Goal: Information Seeking & Learning: Learn about a topic

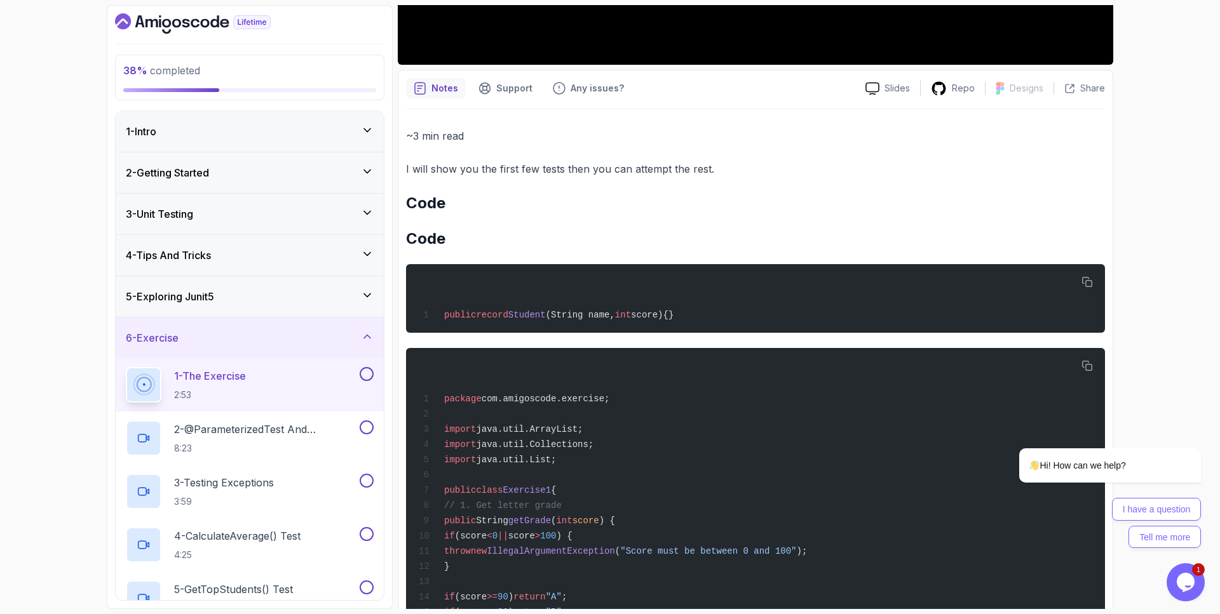
scroll to position [457, 0]
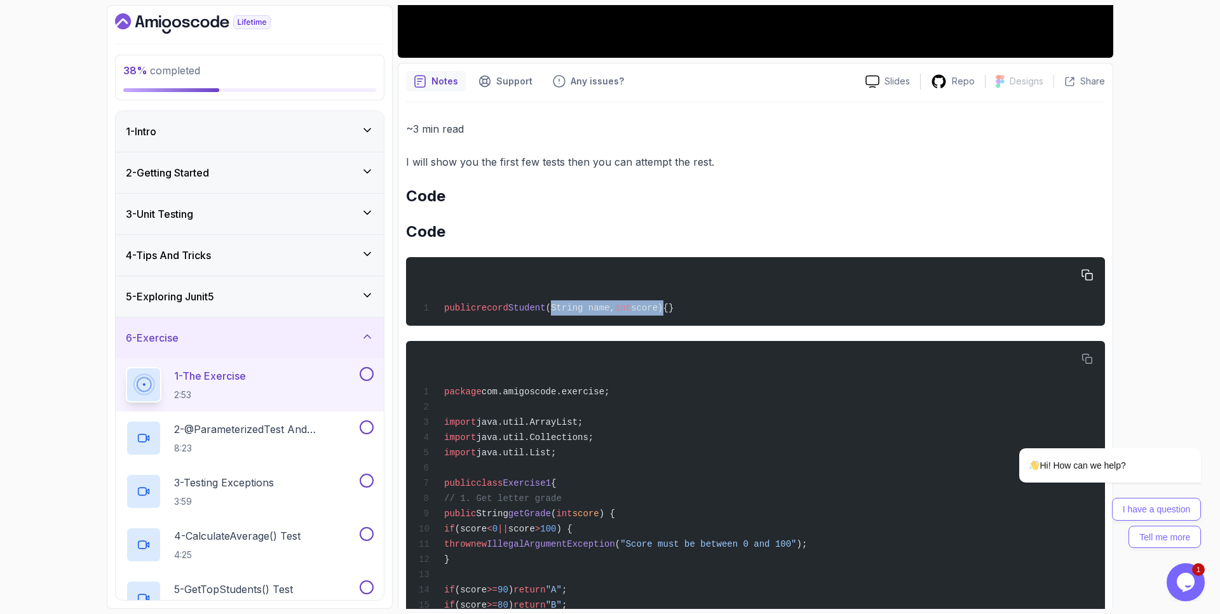
drag, startPoint x: 679, startPoint y: 310, endPoint x: 561, endPoint y: 309, distance: 118.2
click at [561, 309] on span "public record Student (String name, int score){}" at bounding box center [546, 308] width 255 height 10
copy span "String name, int score"
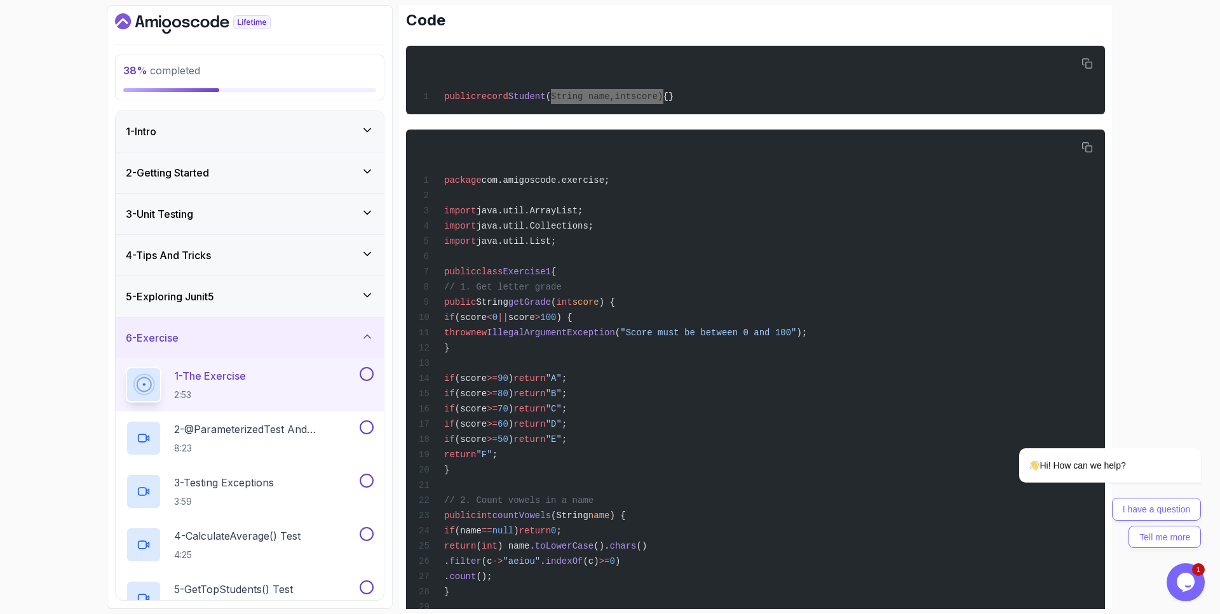
scroll to position [673, 0]
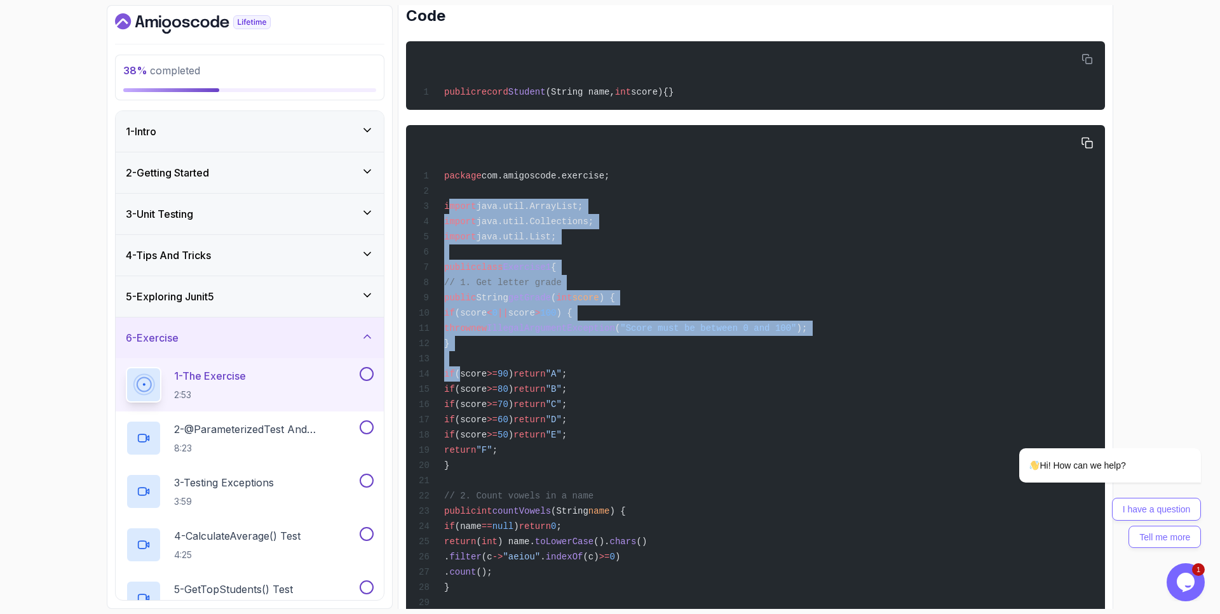
drag, startPoint x: 448, startPoint y: 210, endPoint x: 502, endPoint y: 377, distance: 175.2
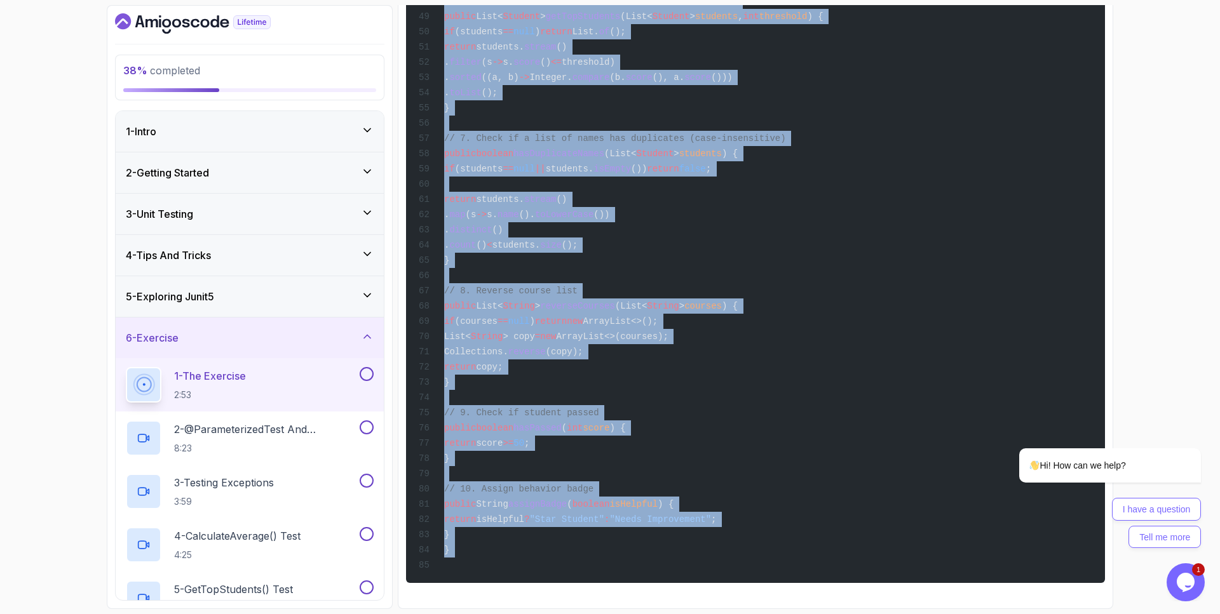
scroll to position [1619, 0]
drag, startPoint x: 447, startPoint y: 206, endPoint x: 534, endPoint y: 534, distance: 339.7
copy code "import java.util.ArrayList; import java.util.Collections; import java.util.List…"
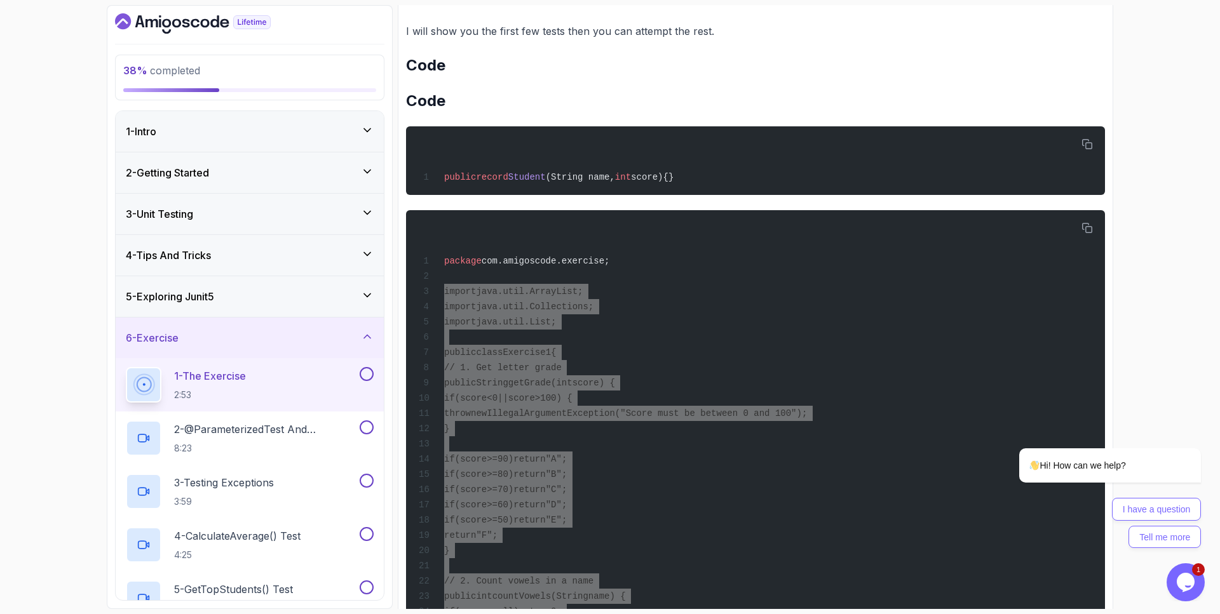
scroll to position [590, 0]
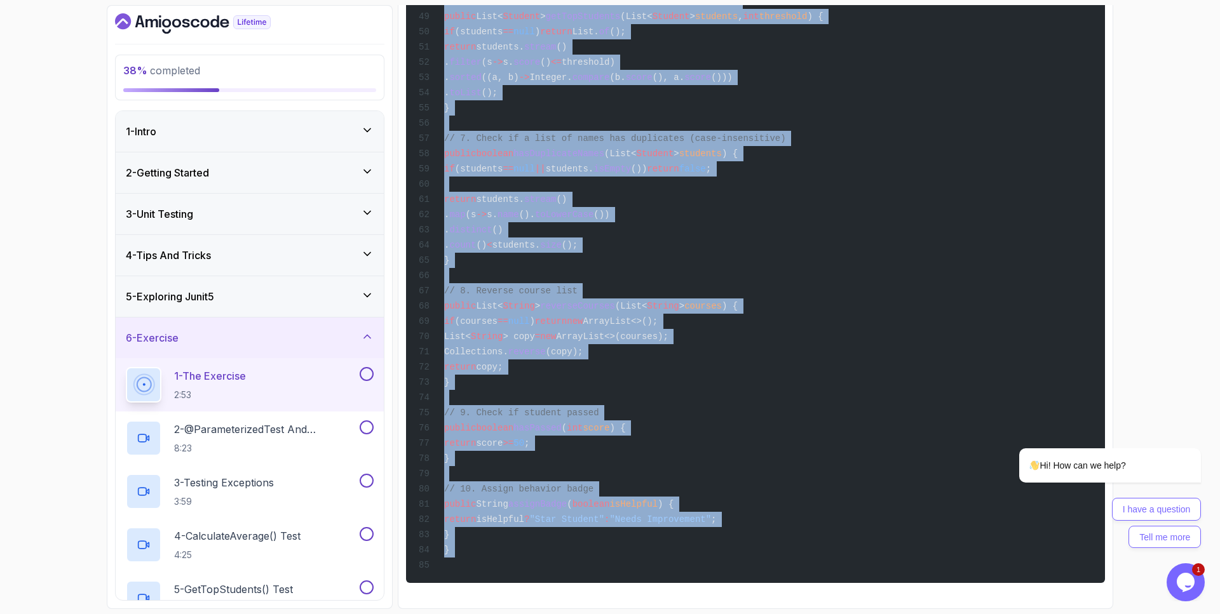
scroll to position [1619, 0]
drag, startPoint x: 467, startPoint y: 388, endPoint x: 508, endPoint y: 529, distance: 146.3
copy code "public String getGrade ( int score ) { if (score < 0 || score > 100 ) { throw n…"
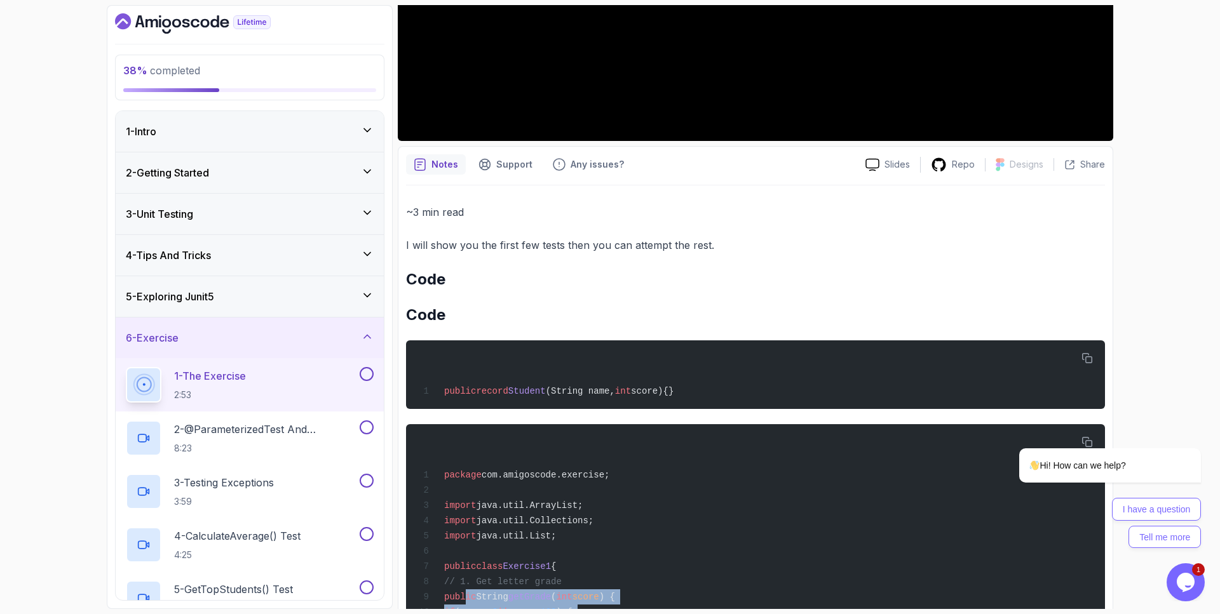
scroll to position [539, 0]
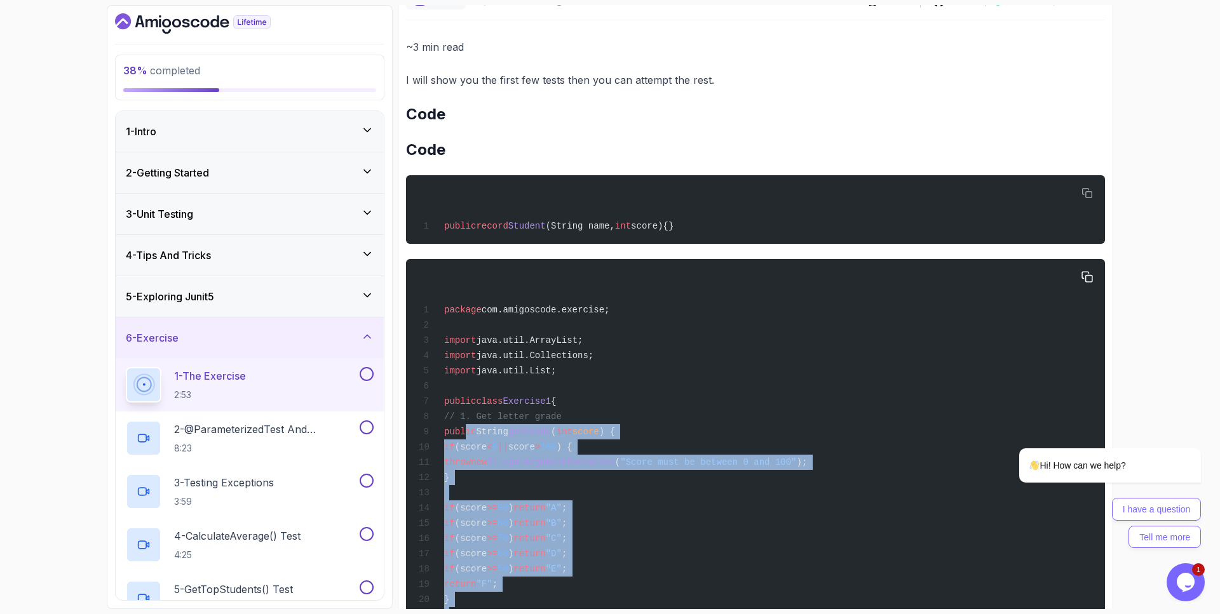
drag, startPoint x: 563, startPoint y: 372, endPoint x: 428, endPoint y: 343, distance: 138.3
copy code "import java.util.ArrayList; import java.util.Collections; import java.util.List;"
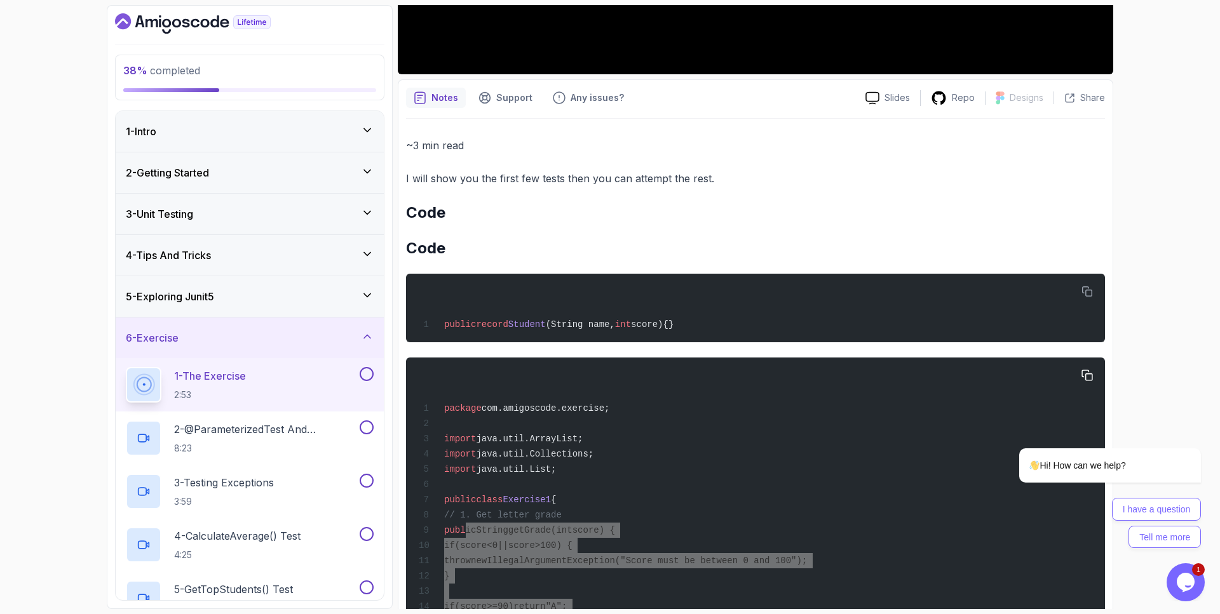
scroll to position [483, 0]
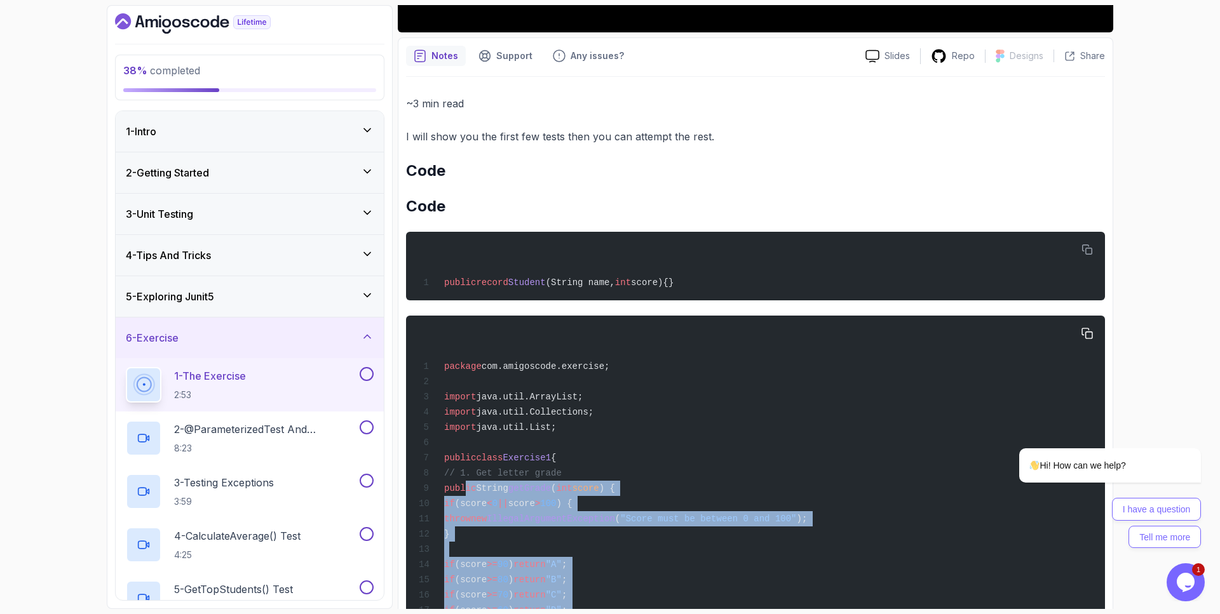
drag, startPoint x: 582, startPoint y: 474, endPoint x: 436, endPoint y: 474, distance: 145.5
click at [436, 474] on span "// 1. Get letter grade" at bounding box center [490, 473] width 143 height 10
copy span "// 1. Get letter grade"
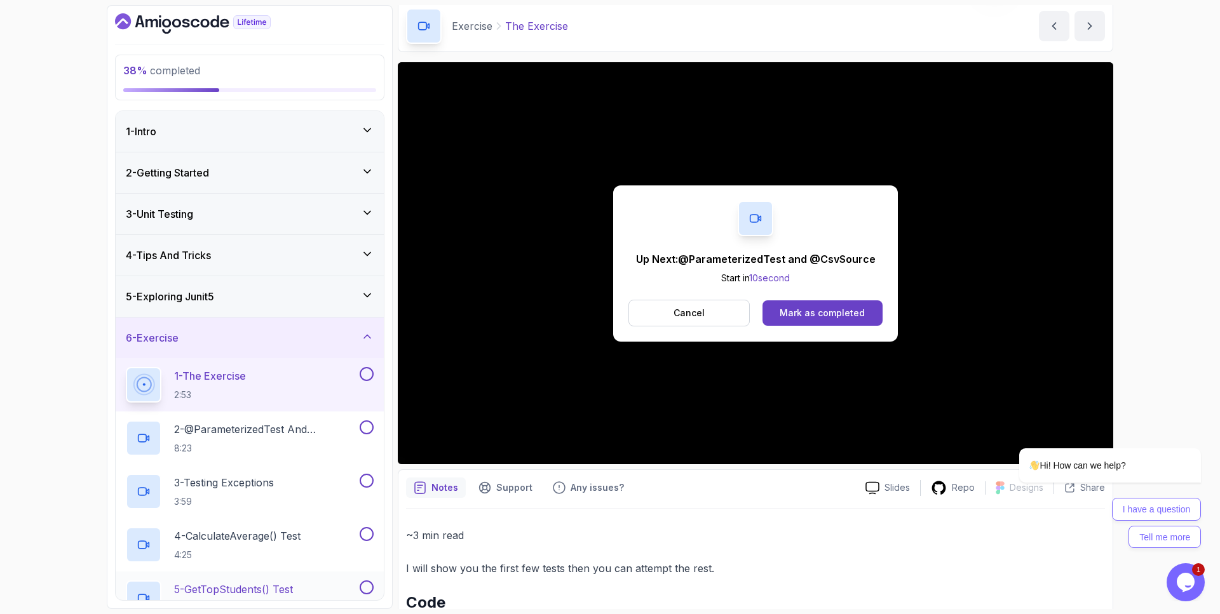
scroll to position [0, 0]
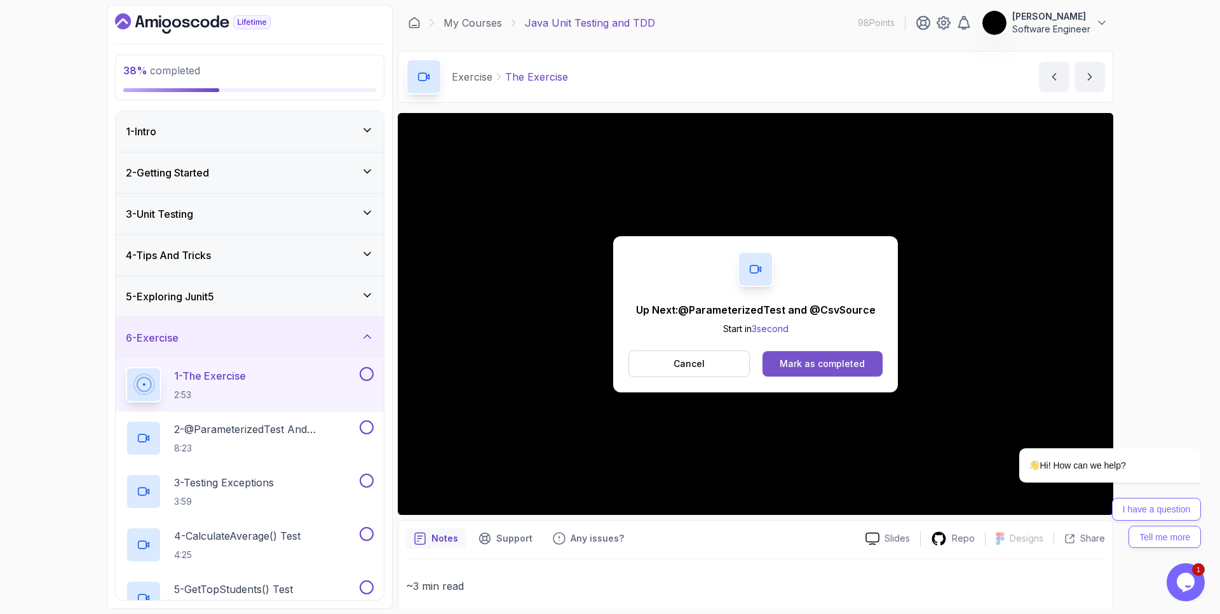
click at [788, 367] on div "Mark as completed" at bounding box center [821, 364] width 85 height 13
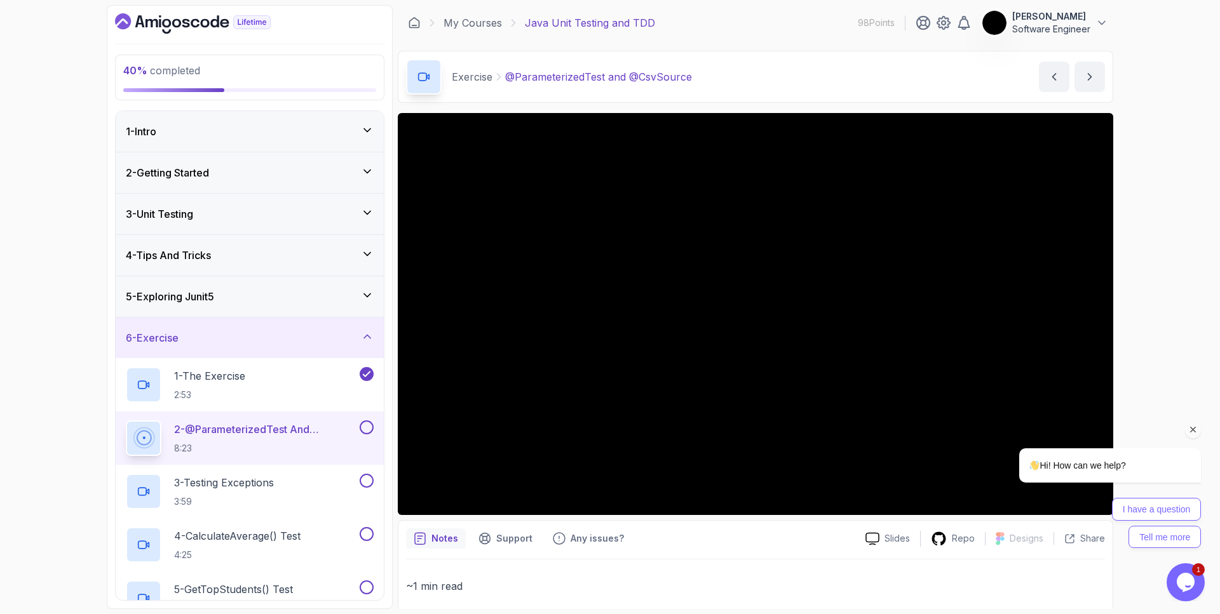
click at [991, 475] on div "Hi! How can we help?" at bounding box center [1093, 465] width 215 height 35
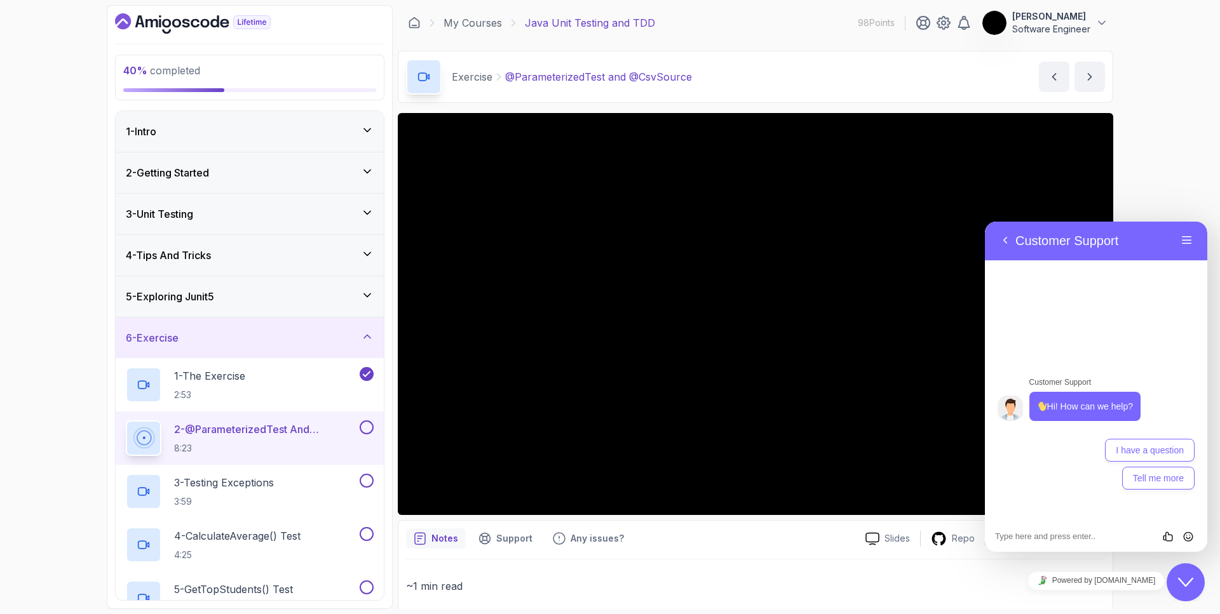
click at [1180, 588] on icon "Close Chat This icon closes the chat window." at bounding box center [1185, 582] width 15 height 15
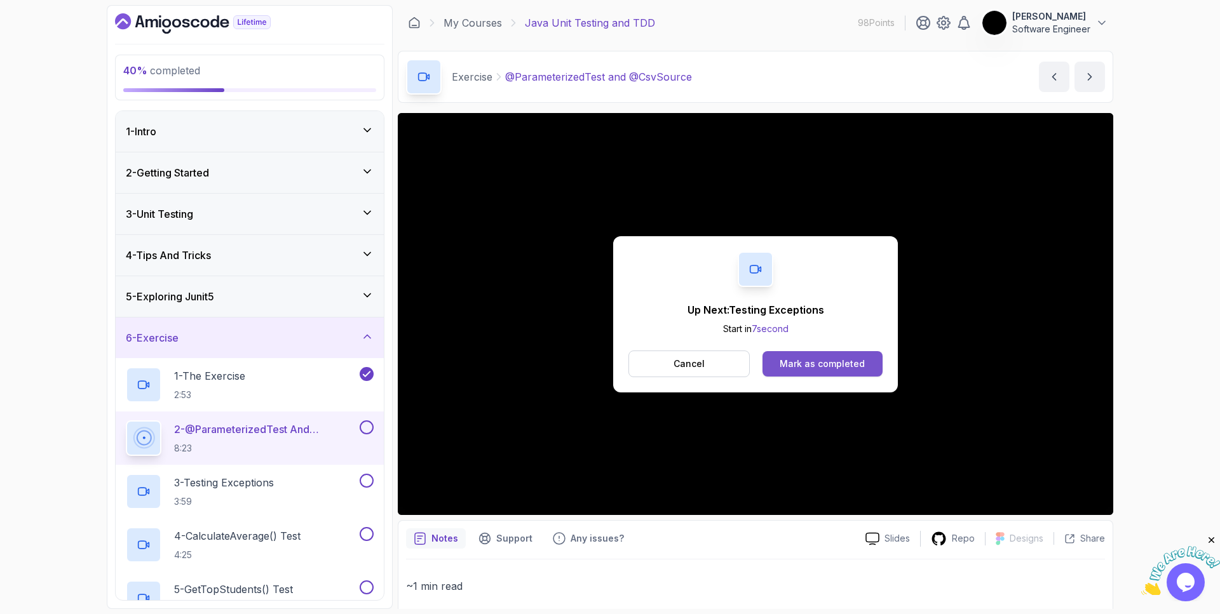
click at [806, 365] on div "Mark as completed" at bounding box center [821, 364] width 85 height 13
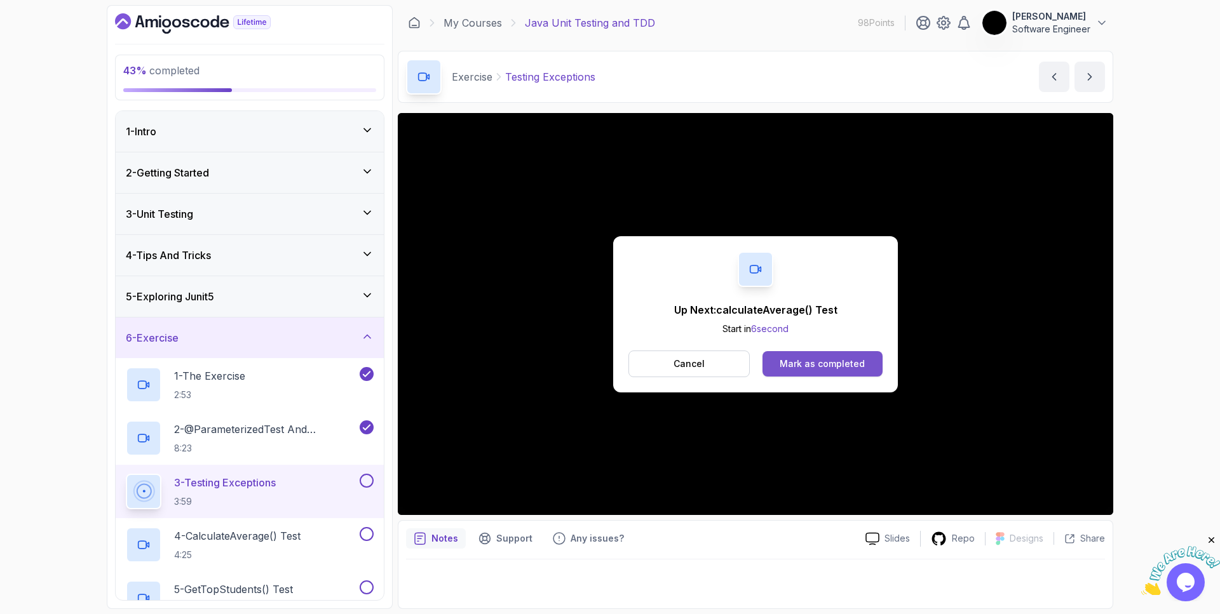
click at [811, 360] on div "Mark as completed" at bounding box center [821, 364] width 85 height 13
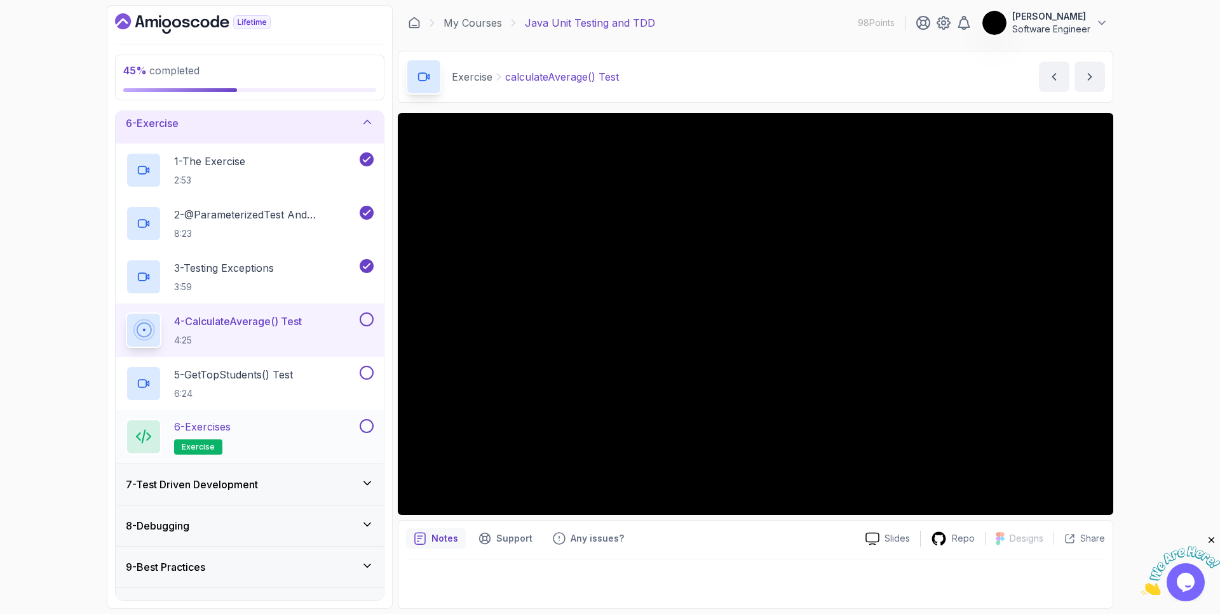
scroll to position [243, 0]
